Goal: Task Accomplishment & Management: Manage account settings

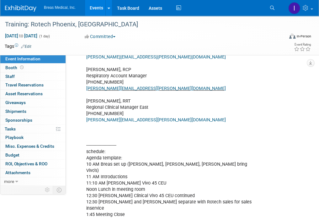
scroll to position [180, 0]
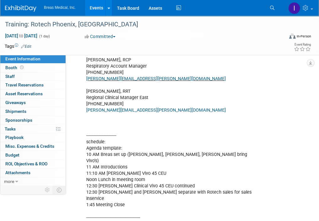
click at [256, 38] on div "Nov 18, 2025 to Nov 18, 2025 (1 day) Nov 18, 2025 to Nov 18, 2025 Committed Com…" at bounding box center [155, 37] width 311 height 9
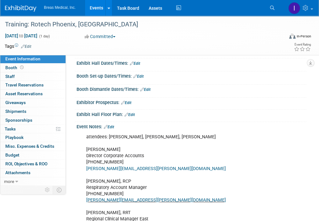
scroll to position [63, 0]
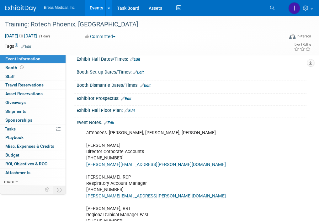
click at [113, 121] on link "Edit" at bounding box center [109, 122] width 10 height 4
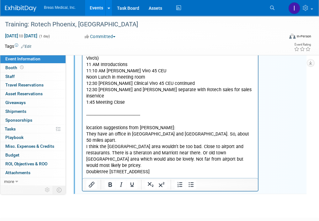
scroll to position [282, 0]
click at [194, 150] on p "attendees: [PERSON_NAME], [PERSON_NAME] Director Corporate Accounts [PHONE_NUMB…" at bounding box center [170, 48] width 168 height 277
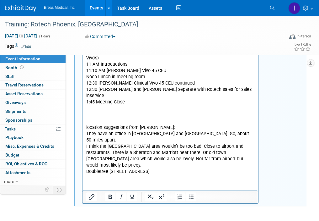
click at [249, 187] on p "Rich Text Area. Press ALT-0 for help." at bounding box center [170, 193] width 168 height 13
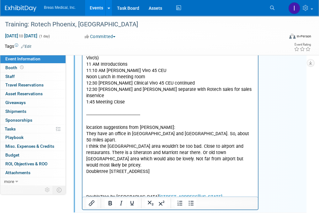
click at [142, 187] on p "DoubleTree by Hilton Hotel Phoenix Tempe 2100 South Priest Drive, Tempe, Arizon…" at bounding box center [170, 193] width 168 height 13
click at [171, 187] on p "DoubleTree by Hilton Hotel Phoenix Tempe 2100 South Priest Drive, Tempe, Arizon…" at bounding box center [170, 193] width 168 height 13
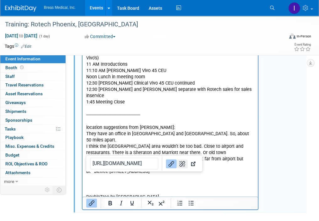
click at [179, 160] on icon "Remove link" at bounding box center [182, 163] width 6 height 6
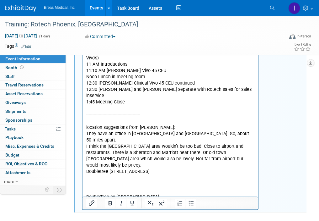
click at [136, 200] on p "﻿2100 South Priest Drive, Tempe, Arizona, 85282" at bounding box center [170, 203] width 168 height 6
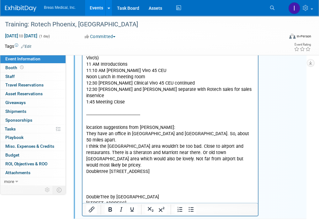
click at [218, 199] on html "attendees: [PERSON_NAME], [PERSON_NAME] Director Corporate Accounts [PHONE_NUMB…" at bounding box center [169, 59] width 175 height 305
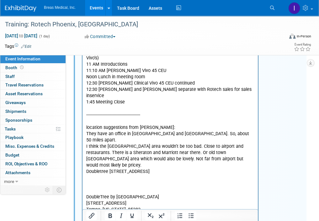
scroll to position [286, 0]
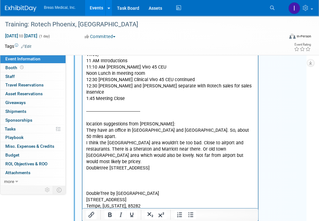
click at [133, 209] on p "[PHONE_NUMBER]" at bounding box center [170, 212] width 168 height 6
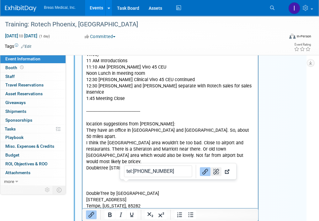
click at [213, 171] on icon "Remove link" at bounding box center [216, 171] width 6 height 6
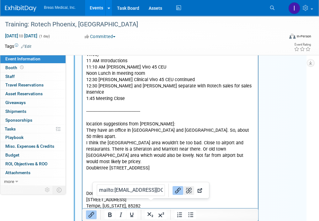
click at [185, 189] on icon "Remove link" at bounding box center [189, 190] width 8 height 8
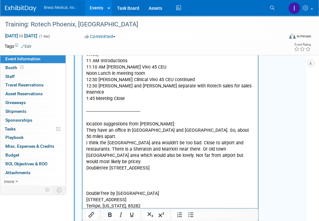
drag, startPoint x: 111, startPoint y: 199, endPoint x: 155, endPoint y: 97, distance: 111.8
click at [82, 194] on html "attendees: [PERSON_NAME], [PERSON_NAME] Director Corporate Accounts [PHONE_NUMB…" at bounding box center [169, 69] width 175 height 330
drag, startPoint x: 87, startPoint y: 167, endPoint x: 95, endPoint y: 160, distance: 10.7
click at [90, 183] on p "DoubleTree by [GEOGRAPHIC_DATA]" at bounding box center [170, 189] width 168 height 13
click at [279, 111] on div "attendees: Brett, Jodi, Joe Brett Townsend Director Corporate Accounts 770-324-…" at bounding box center [192, 64] width 230 height 324
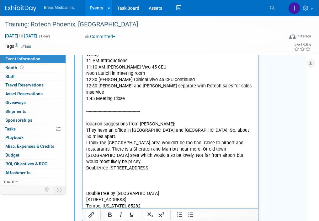
click at [170, 177] on p "Rich Text Area. Press ALT-0 for help." at bounding box center [170, 180] width 168 height 6
click at [189, 204] on html "attendees: Brett, Jodi, Joe Brett Townsend Director Corporate Accounts 770-324-…" at bounding box center [169, 62] width 175 height 317
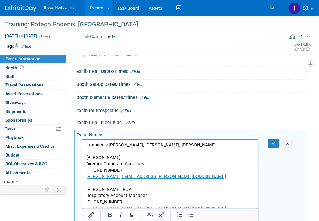
scroll to position [35, 0]
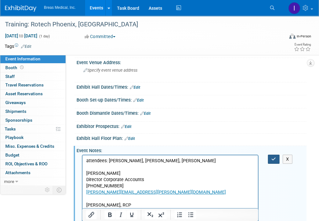
click at [272, 157] on icon "button" at bounding box center [273, 159] width 5 height 4
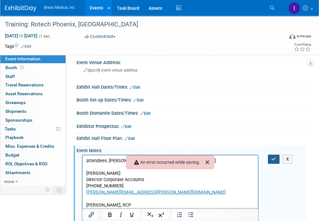
click at [273, 158] on icon "button" at bounding box center [273, 159] width 5 height 4
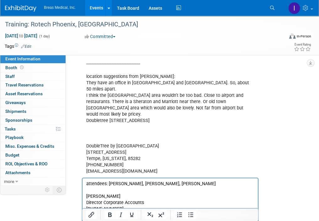
scroll to position [317, 0]
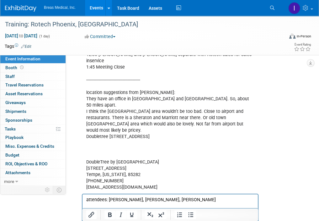
click at [272, 128] on div "attendees: Brett, Jodi, Joe Brett Townsend Director Corporate Accounts 770-324-…" at bounding box center [192, 192] width 230 height 645
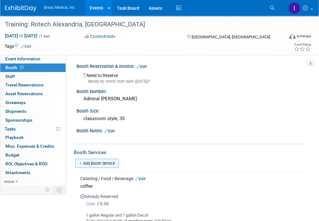
click at [107, 163] on link "Add Booth Service" at bounding box center [97, 162] width 44 height 9
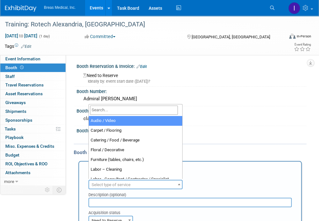
click at [129, 182] on span "Select type of service" at bounding box center [111, 184] width 39 height 5
select select "2"
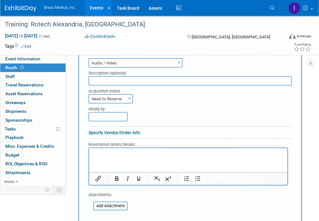
scroll to position [125, 0]
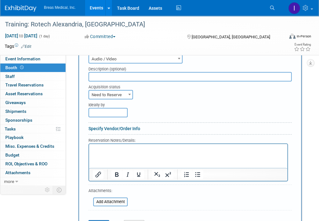
click at [120, 150] on p "Rich Text Area. Press ALT-0 for help." at bounding box center [188, 149] width 191 height 6
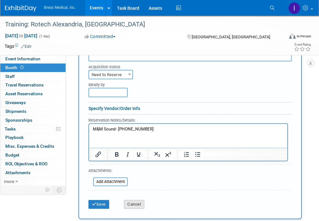
scroll to position [157, 0]
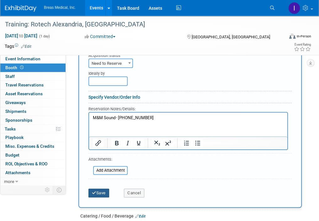
click at [98, 193] on button "Save" at bounding box center [98, 192] width 21 height 9
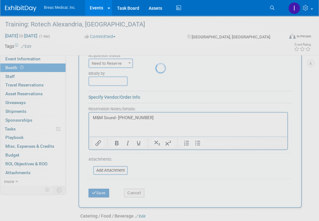
scroll to position [179, 0]
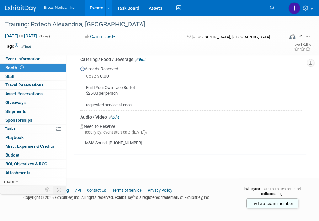
click at [117, 115] on link "Edit" at bounding box center [114, 117] width 10 height 4
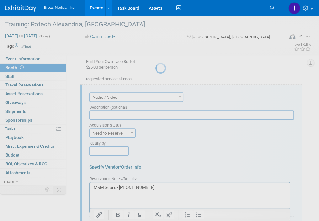
scroll to position [217, 0]
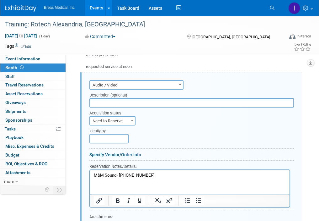
click at [159, 175] on p "M&M Sound- (318) 452-2958" at bounding box center [190, 175] width 192 height 6
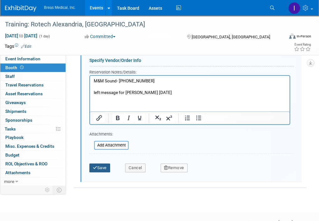
click at [101, 169] on button "Save" at bounding box center [99, 167] width 21 height 9
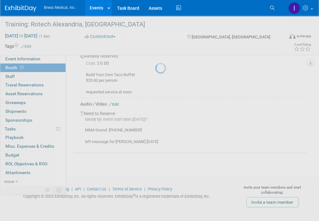
scroll to position [191, 0]
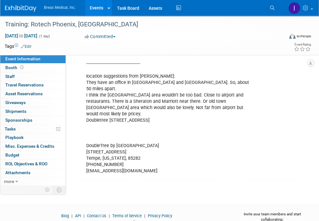
click at [274, 119] on div "attendees: [PERSON_NAME], [PERSON_NAME] Director Corporate Accounts [PHONE_NUMB…" at bounding box center [192, 15] width 230 height 323
click at [267, 120] on div "attendees: [PERSON_NAME], [PERSON_NAME] Director Corporate Accounts [PHONE_NUMB…" at bounding box center [192, 15] width 230 height 323
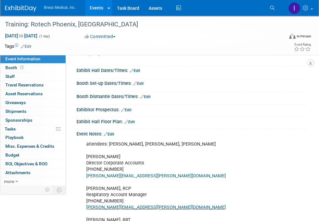
scroll to position [51, 0]
click at [113, 134] on link "Edit" at bounding box center [109, 134] width 10 height 4
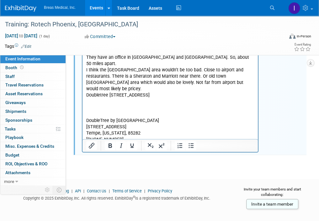
scroll to position [359, 0]
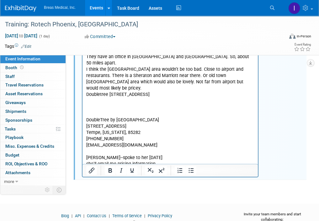
click at [98, 161] on p "she'll email me pricing information." at bounding box center [170, 164] width 168 height 6
drag, startPoint x: 99, startPoint y: 140, endPoint x: 108, endPoint y: 139, distance: 8.5
click at [108, 161] on p "she'll email me pricing information." at bounding box center [170, 164] width 168 height 6
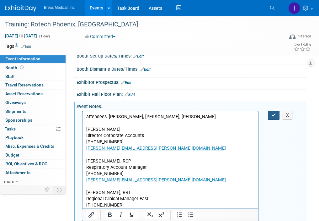
scroll to position [77, 0]
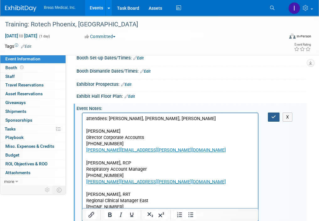
click at [272, 116] on icon "button" at bounding box center [273, 116] width 5 height 4
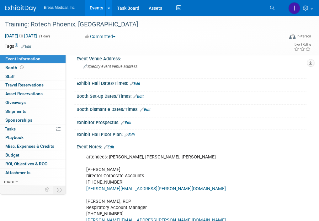
scroll to position [7, 0]
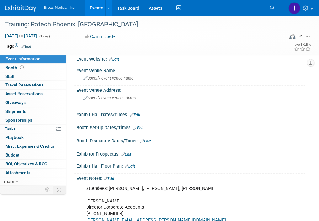
click at [114, 179] on link "Edit" at bounding box center [109, 178] width 10 height 4
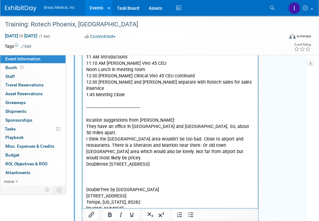
scroll to position [352, 0]
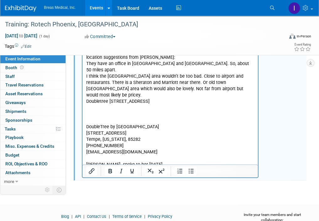
click at [202, 146] on p "attendees: Brett, Jodi, Joe Brett Townsend Director Corporate Accounts 770-324-…" at bounding box center [170, 7] width 168 height 334
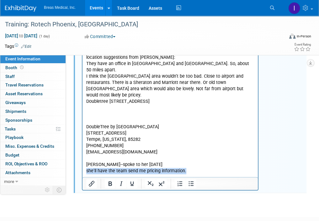
drag, startPoint x: 195, startPoint y: 146, endPoint x: 85, endPoint y: 146, distance: 110.4
click at [85, 146] on html "attendees: Brett, Jodi, Joe Brett Townsend Director Corporate Accounts 770-324-…" at bounding box center [169, 12] width 175 height 349
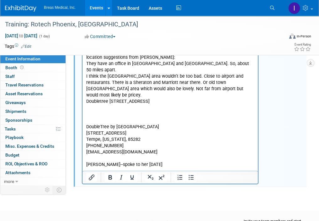
click at [98, 167] on p "Rich Text Area. Press ALT-0 for help." at bounding box center [170, 170] width 168 height 6
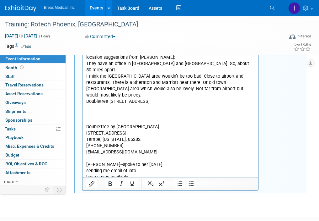
click at [157, 136] on p "attendees: Brett, Jodi, Joe Brett Townsend Director Corporate Accounts 770-324-…" at bounding box center [170, 3] width 168 height 327
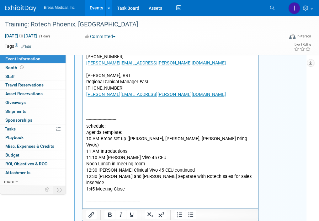
scroll to position [70, 0]
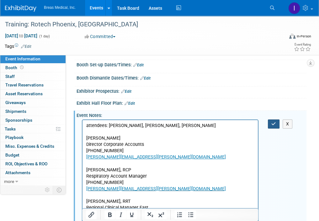
click at [272, 121] on icon "button" at bounding box center [273, 123] width 5 height 4
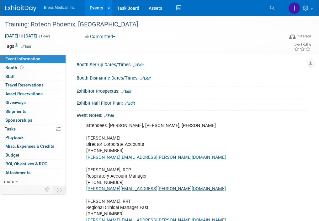
click at [113, 113] on link "Edit" at bounding box center [109, 115] width 10 height 4
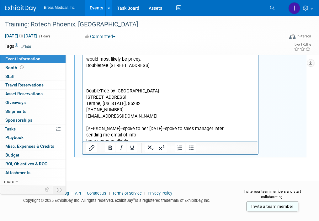
scroll to position [391, 0]
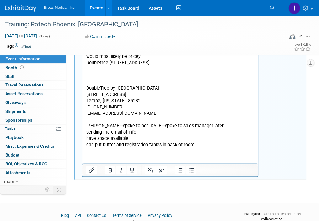
drag, startPoint x: 293, startPoint y: 141, endPoint x: 264, endPoint y: 139, distance: 29.2
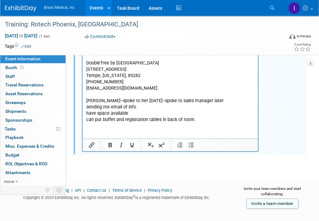
click at [187, 142] on p "Courtyard by Marriott Mesa at Wrigleyville West" at bounding box center [170, 145] width 168 height 6
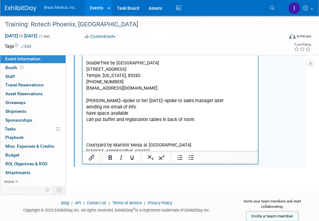
click at [247, 142] on p "Courtyard by Marriott Mesa at Wrigleyville West" at bounding box center [170, 145] width 168 height 6
click at [136, 154] on p "Tel: +1 480-590-8000" at bounding box center [170, 157] width 168 height 6
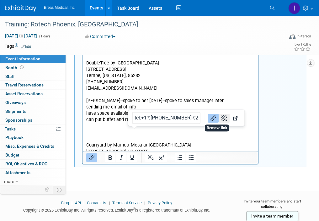
drag, startPoint x: 218, startPoint y: 118, endPoint x: 90, endPoint y: 359, distance: 272.8
click at [221, 118] on icon "Remove link" at bounding box center [225, 118] width 8 height 8
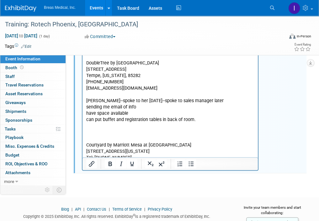
paste body "Rich Text Area. Press ALT-0 for help."
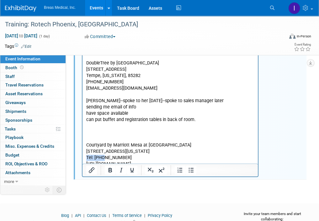
drag, startPoint x: 102, startPoint y: 132, endPoint x: 80, endPoint y: 134, distance: 21.7
click at [96, 129] on p "Rich Text Area. Press ALT-0 for help." at bounding box center [170, 132] width 168 height 6
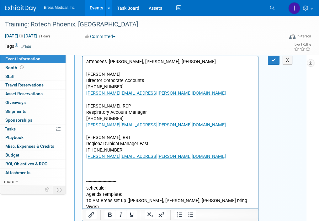
scroll to position [71, 0]
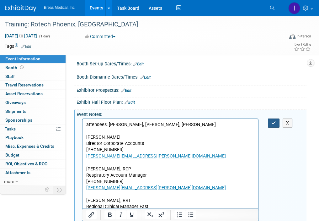
click at [274, 123] on icon "button" at bounding box center [273, 122] width 5 height 4
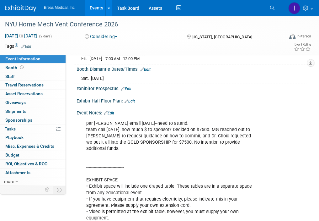
scroll to position [196, 0]
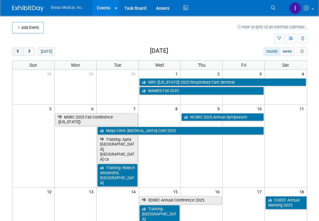
click at [18, 51] on span "prev" at bounding box center [18, 52] width 5 height 4
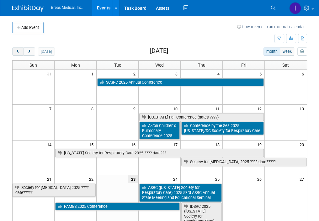
click at [18, 51] on span "prev" at bounding box center [18, 52] width 5 height 4
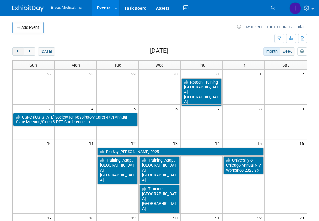
click at [16, 50] on span "prev" at bounding box center [18, 52] width 5 height 4
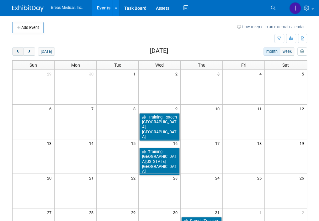
click at [16, 50] on span "prev" at bounding box center [18, 52] width 5 height 4
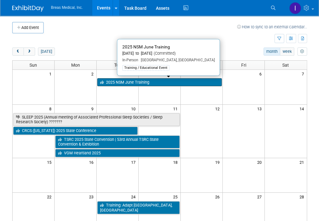
click at [122, 82] on link "2025 NSM June Training" at bounding box center [159, 82] width 125 height 8
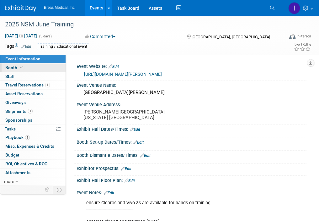
click at [11, 67] on span "Booth" at bounding box center [14, 67] width 19 height 5
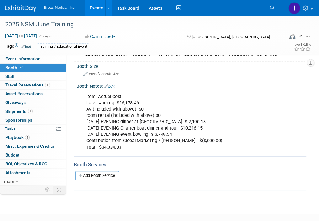
scroll to position [82, 0]
